Goal: Task Accomplishment & Management: Use online tool/utility

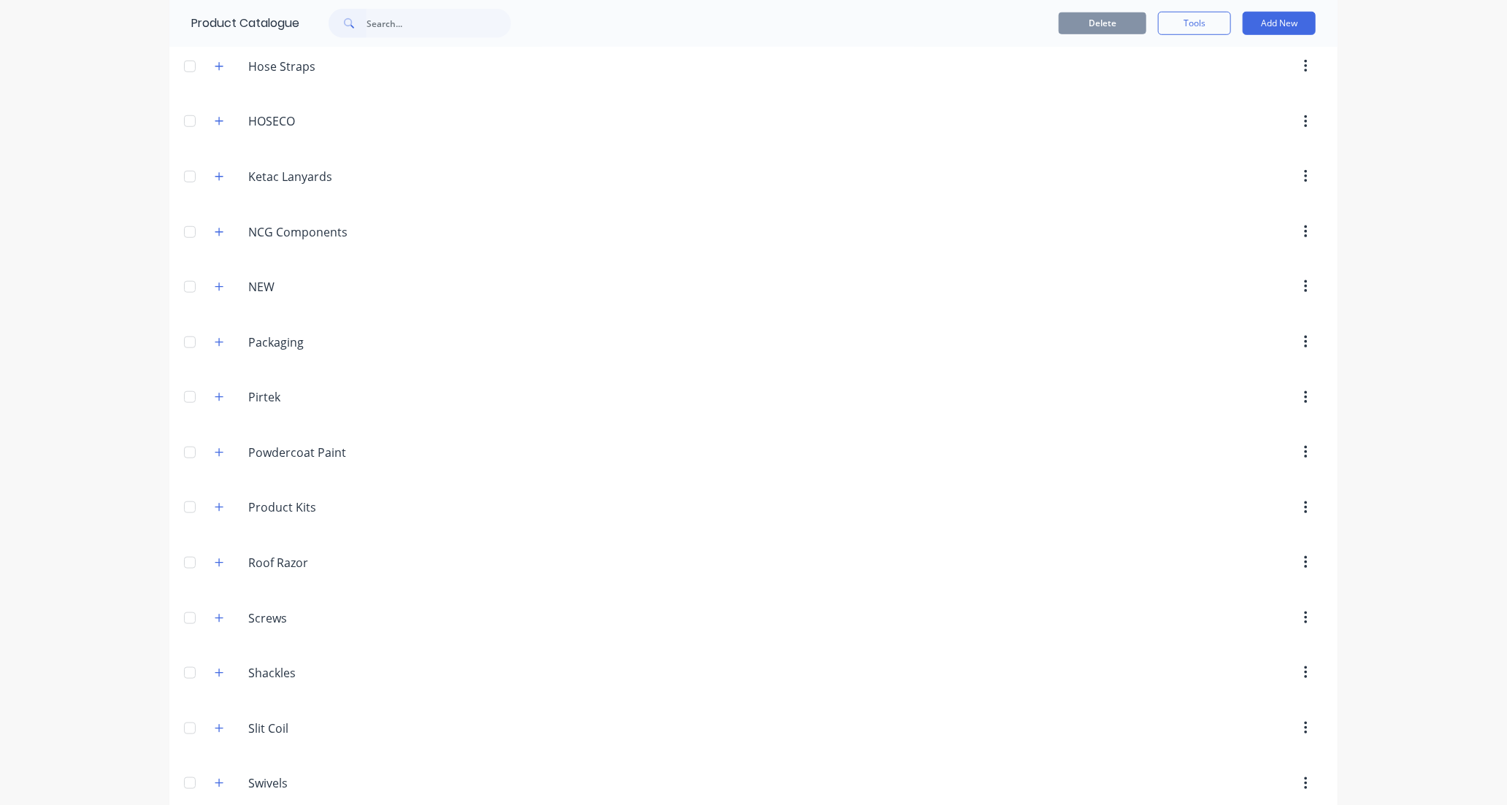
scroll to position [892, 0]
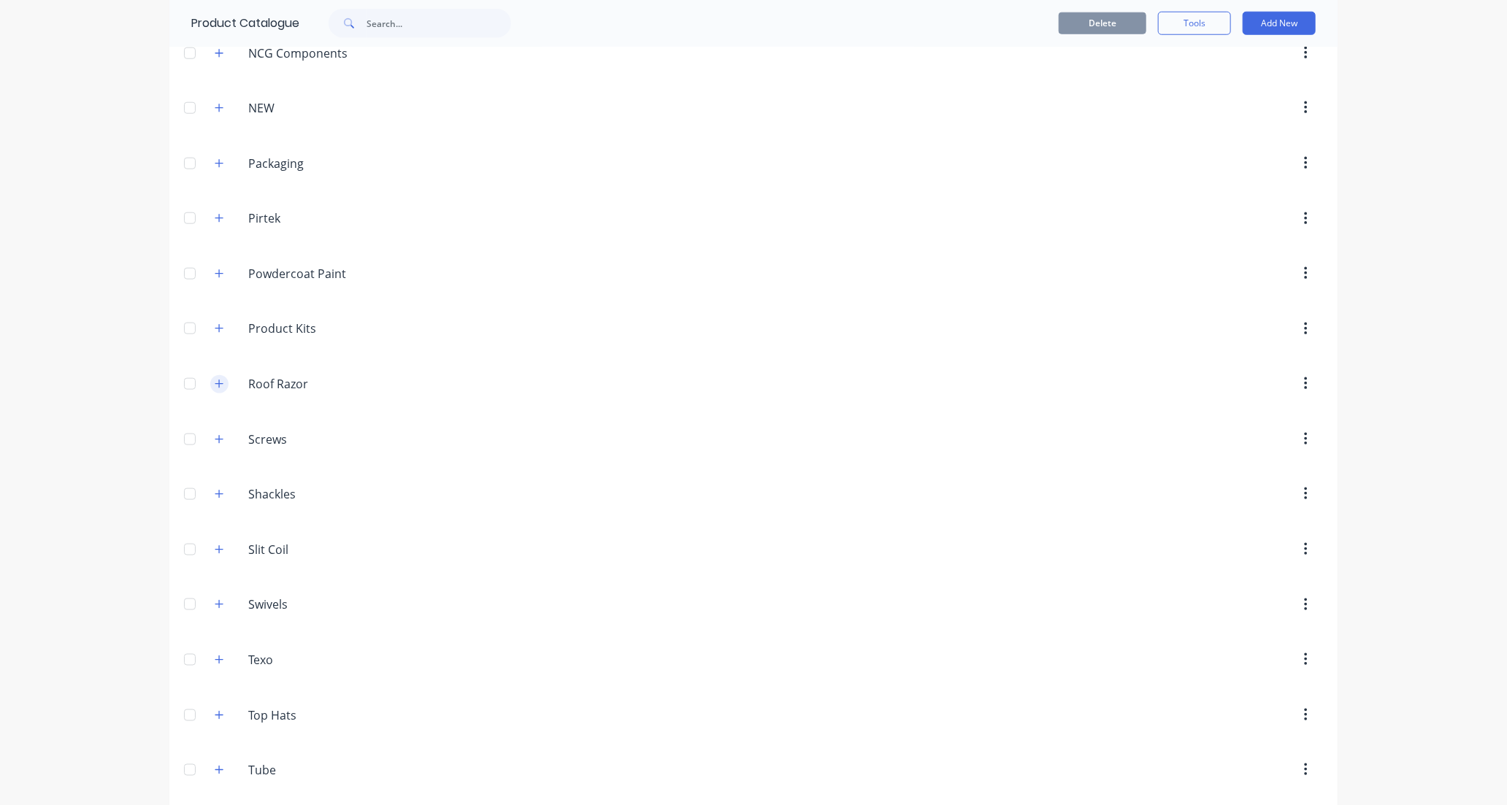
click at [215, 389] on icon "button" at bounding box center [219, 384] width 9 height 10
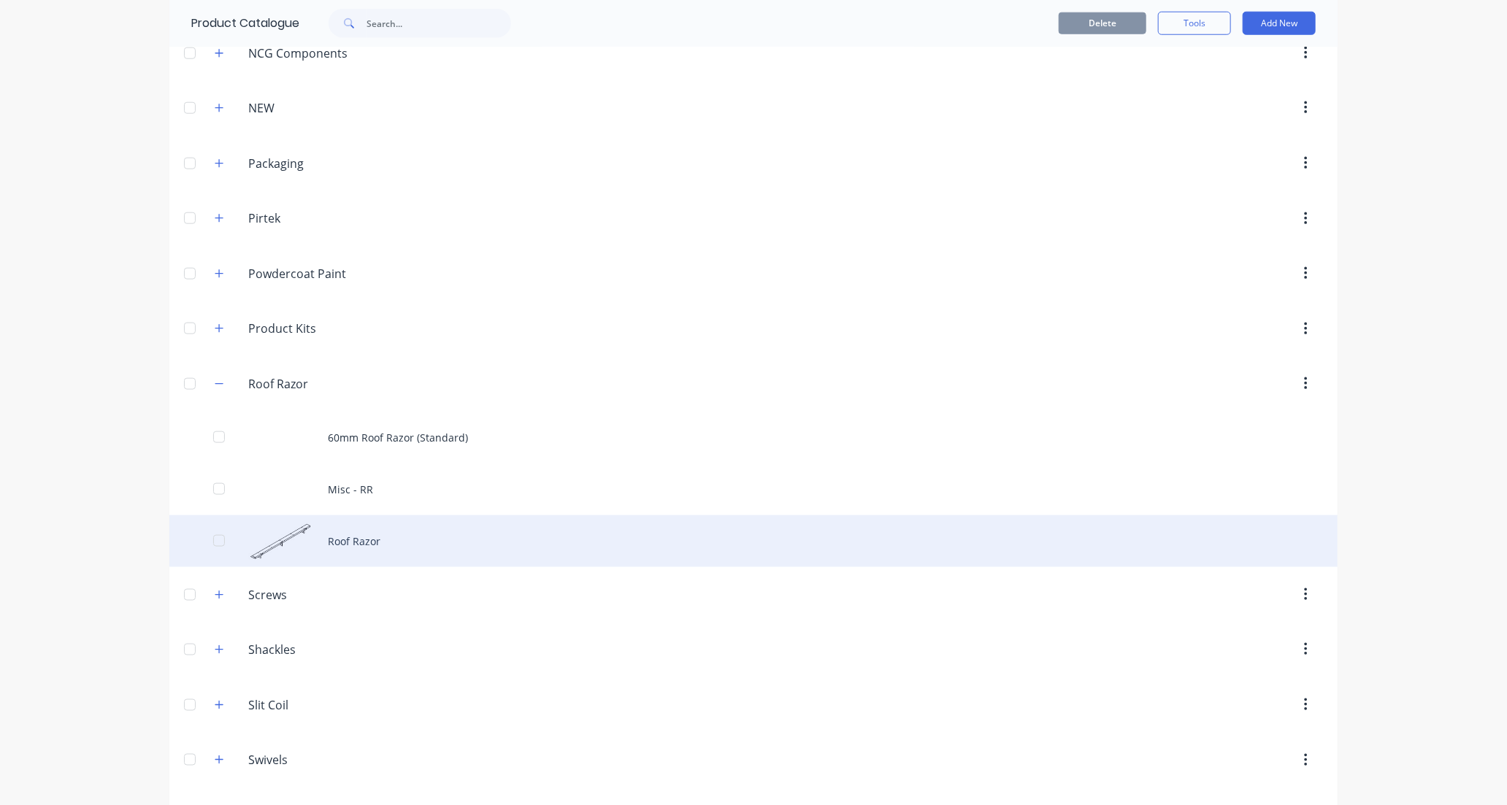
click at [414, 547] on div "Roof Razor" at bounding box center [753, 541] width 1168 height 52
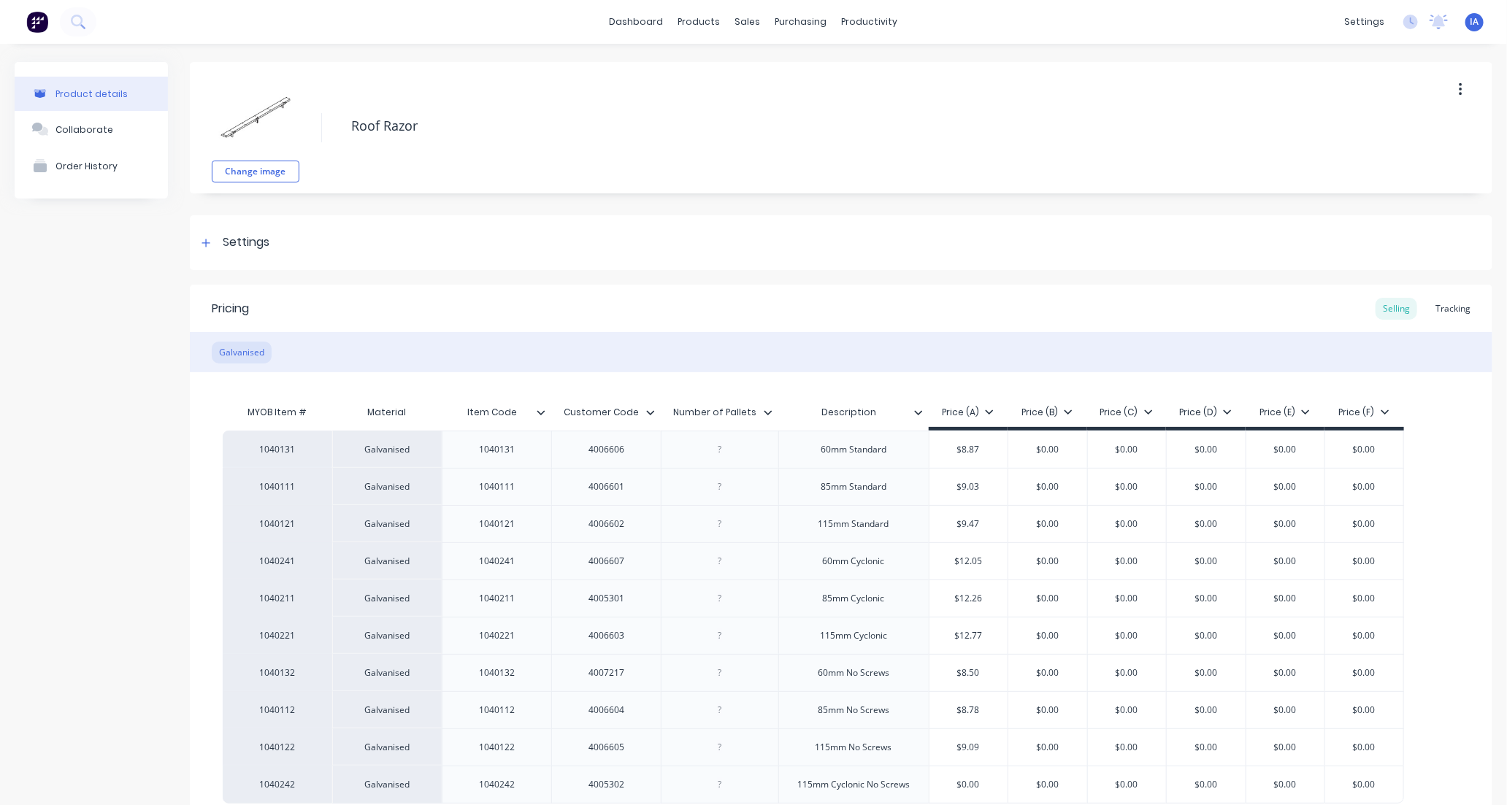
type textarea "x"
click at [1442, 307] on div "Tracking" at bounding box center [1453, 309] width 50 height 22
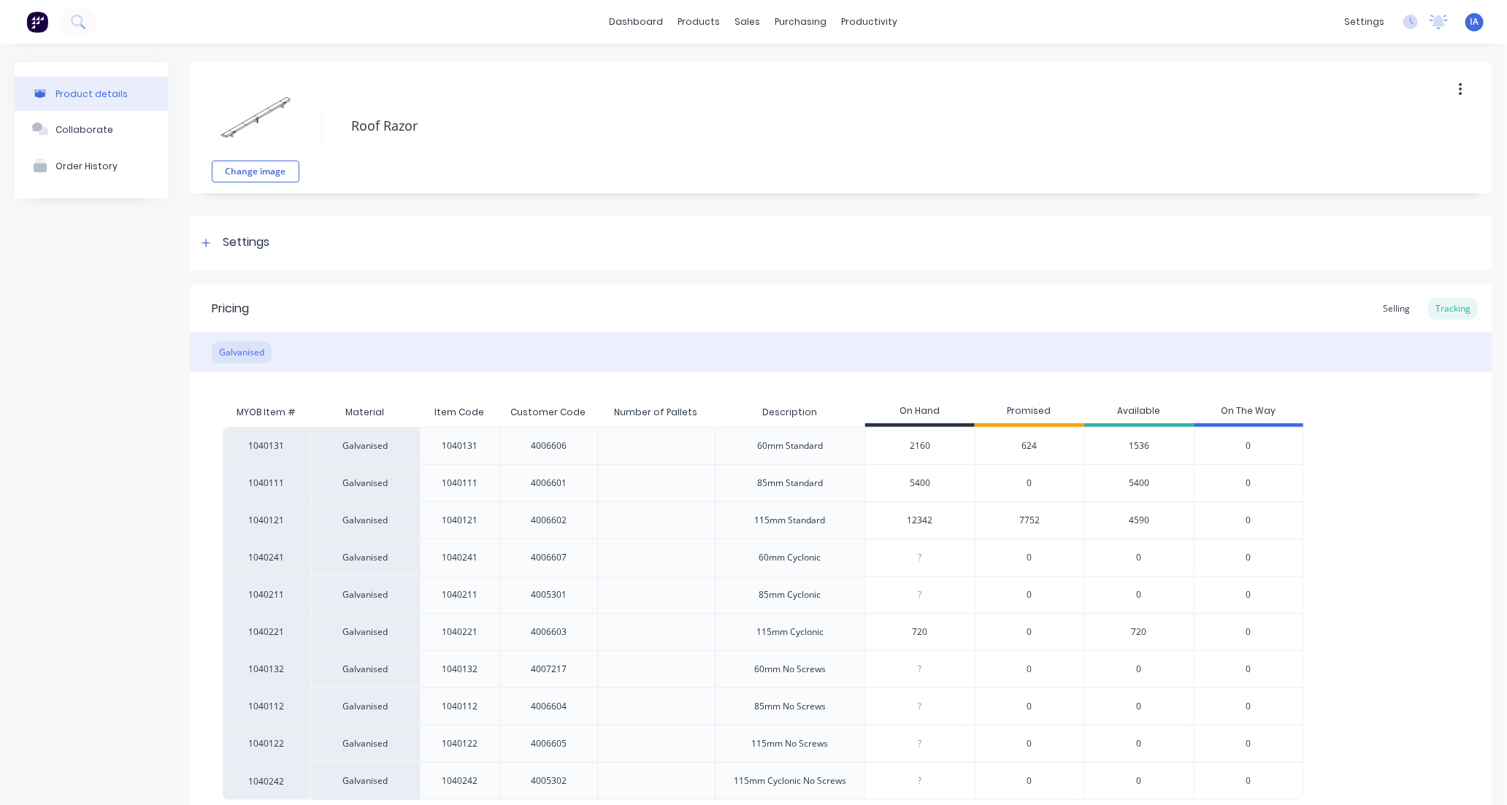
click at [906, 446] on input "2160" at bounding box center [920, 445] width 109 height 13
type input "0"
type textarea "x"
type input "1920"
type textarea "x"
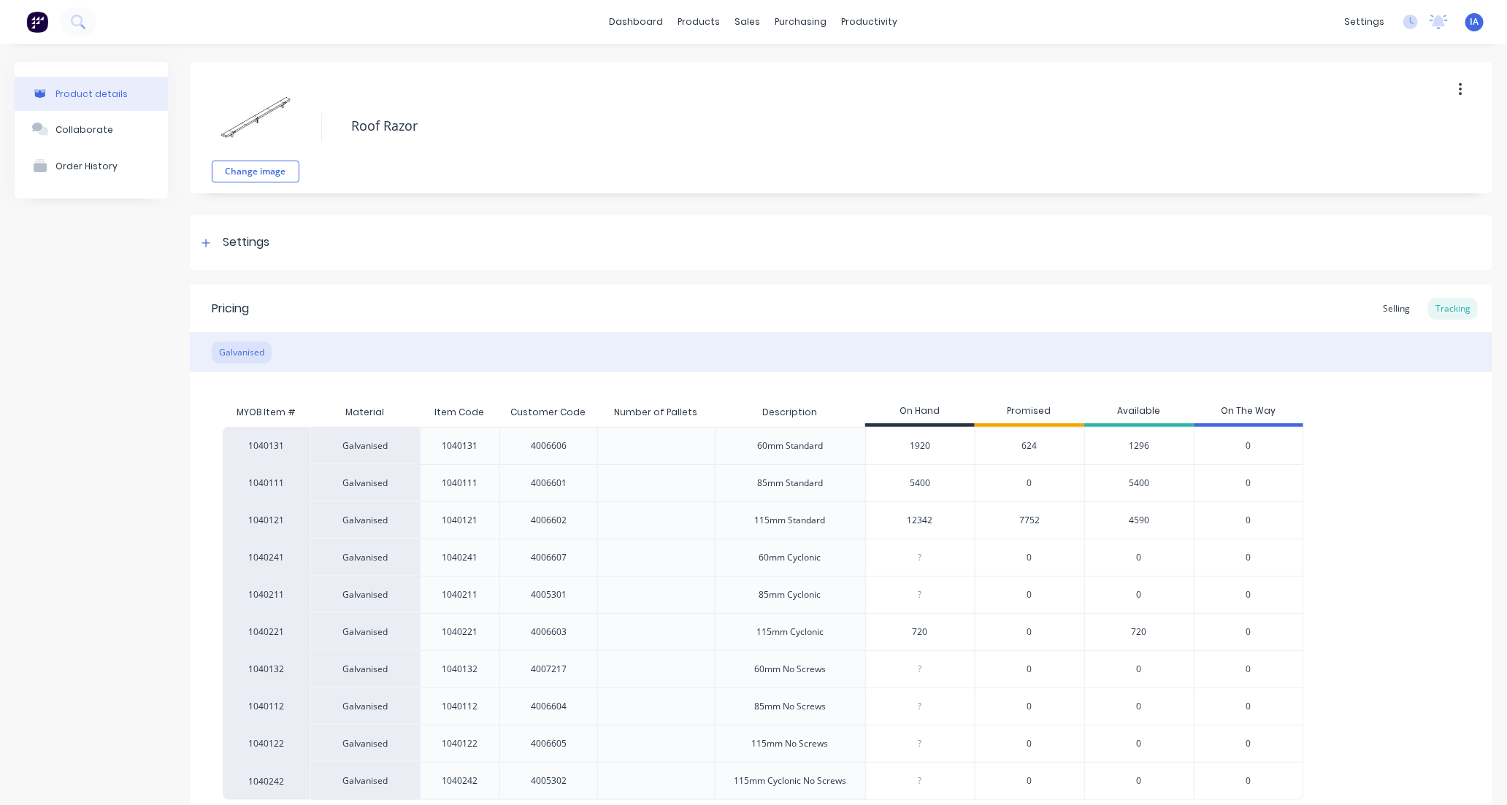
click at [1451, 499] on div "MYOB Item # Material Item Code Customer Code Number of Pallets Description On H…" at bounding box center [841, 586] width 1302 height 428
click at [906, 449] on input "1920" at bounding box center [920, 445] width 109 height 13
type input "0"
type textarea "x"
type input "2064"
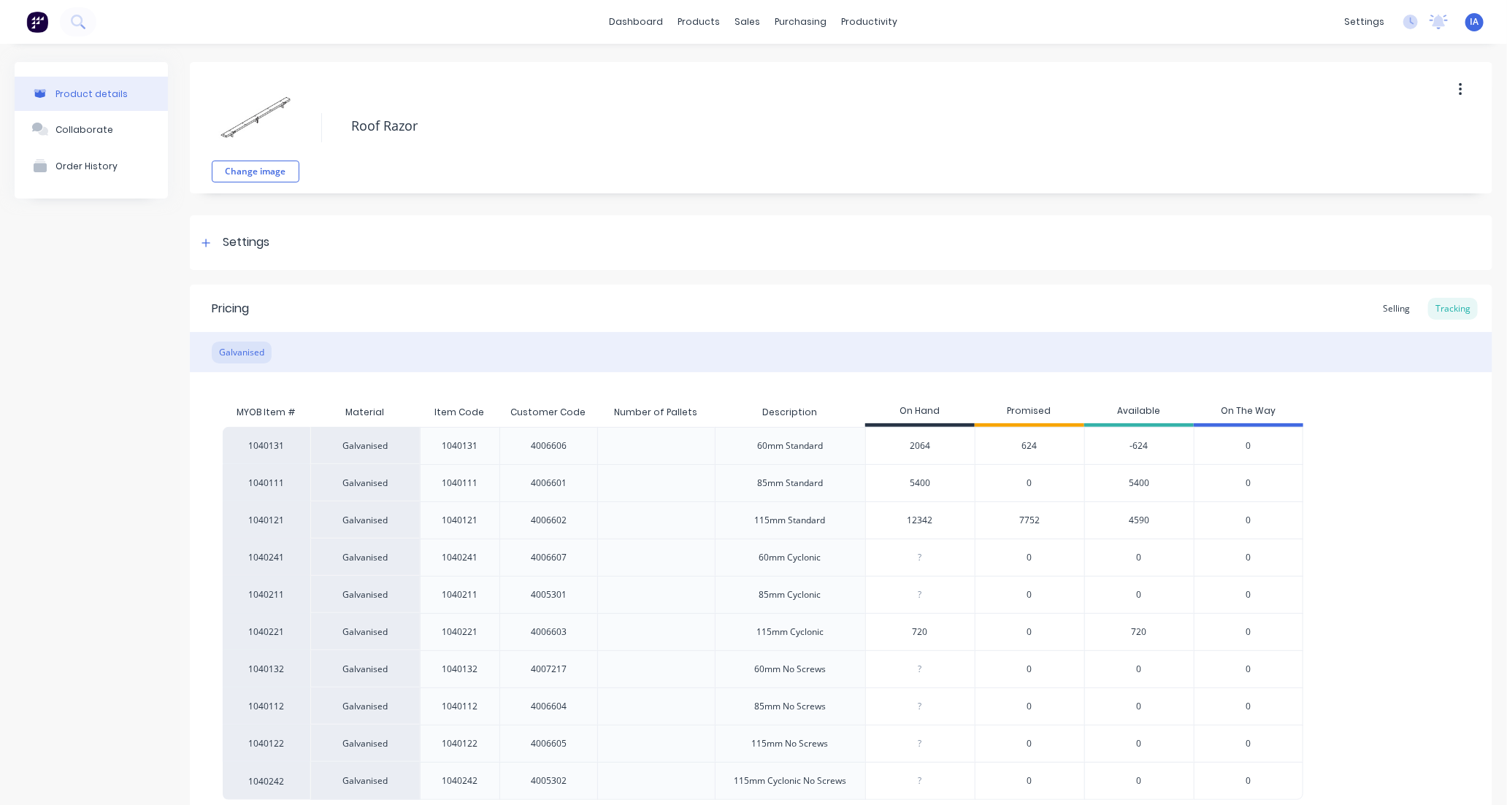
type textarea "x"
type input "2064"
click at [1399, 526] on div "1040131 Galvanised 1040131 4006606 60mm Standard 2064 2064 624 1440 0 1040111 G…" at bounding box center [841, 613] width 1237 height 373
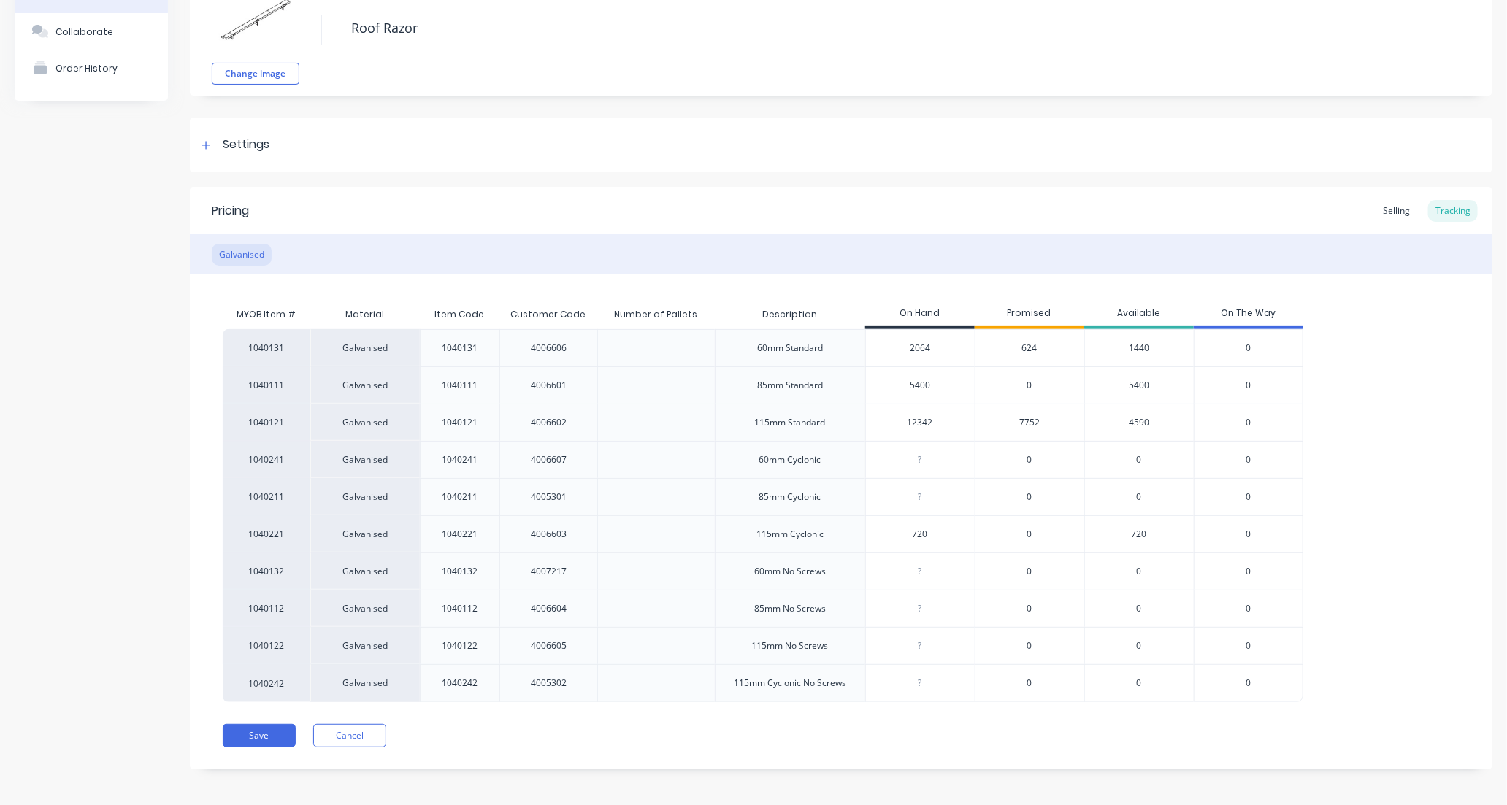
scroll to position [103, 0]
click at [263, 735] on button "Save" at bounding box center [259, 731] width 73 height 23
type textarea "x"
